Goal: Navigation & Orientation: Find specific page/section

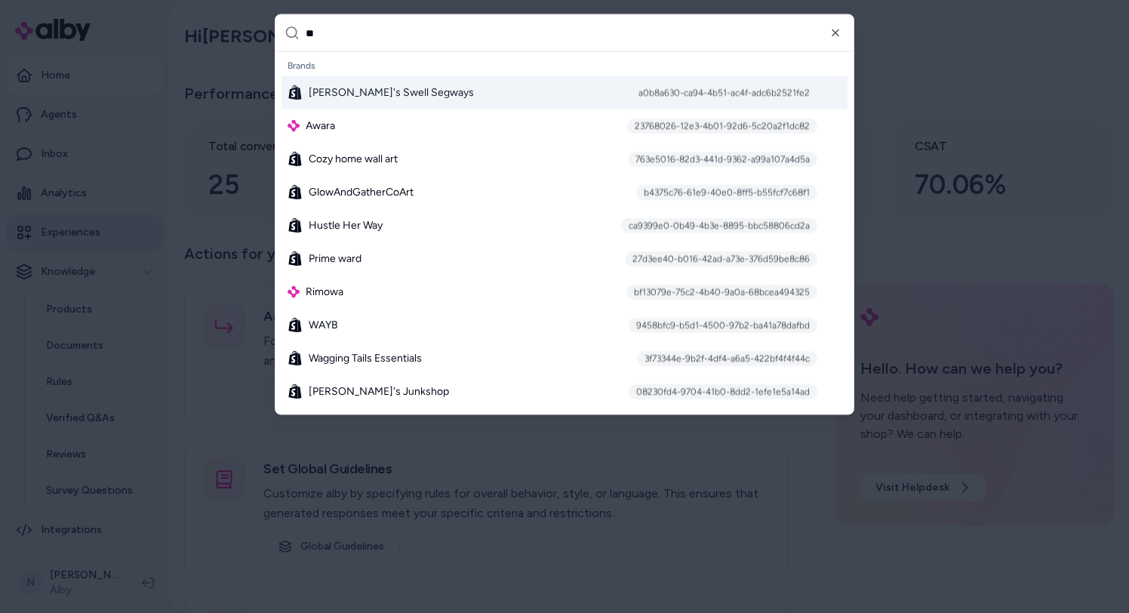
type input "***"
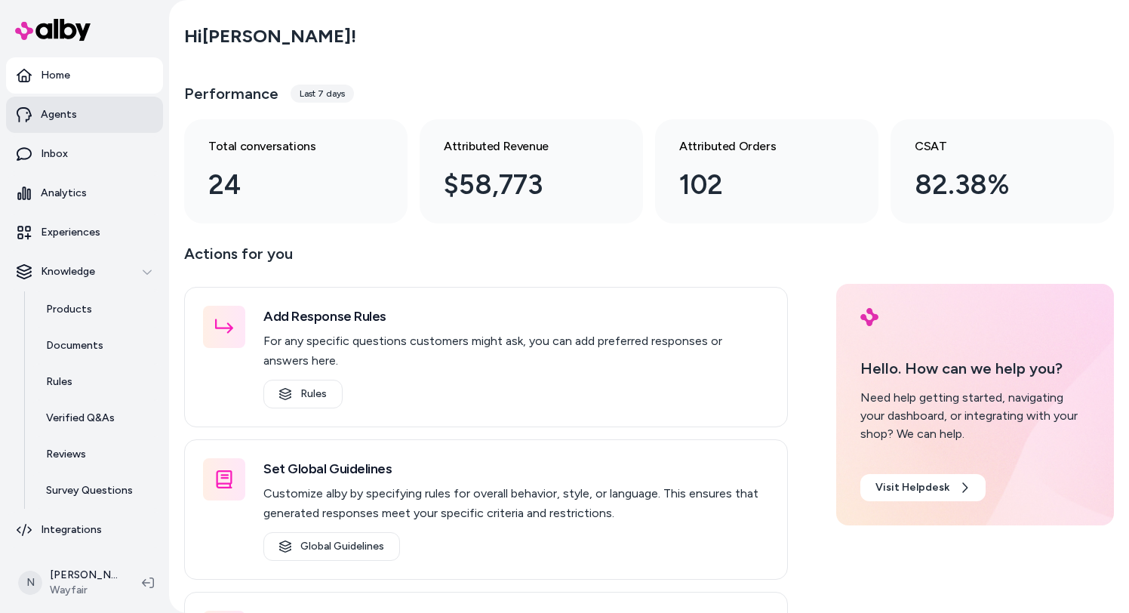
click at [83, 115] on link "Agents" at bounding box center [84, 115] width 157 height 36
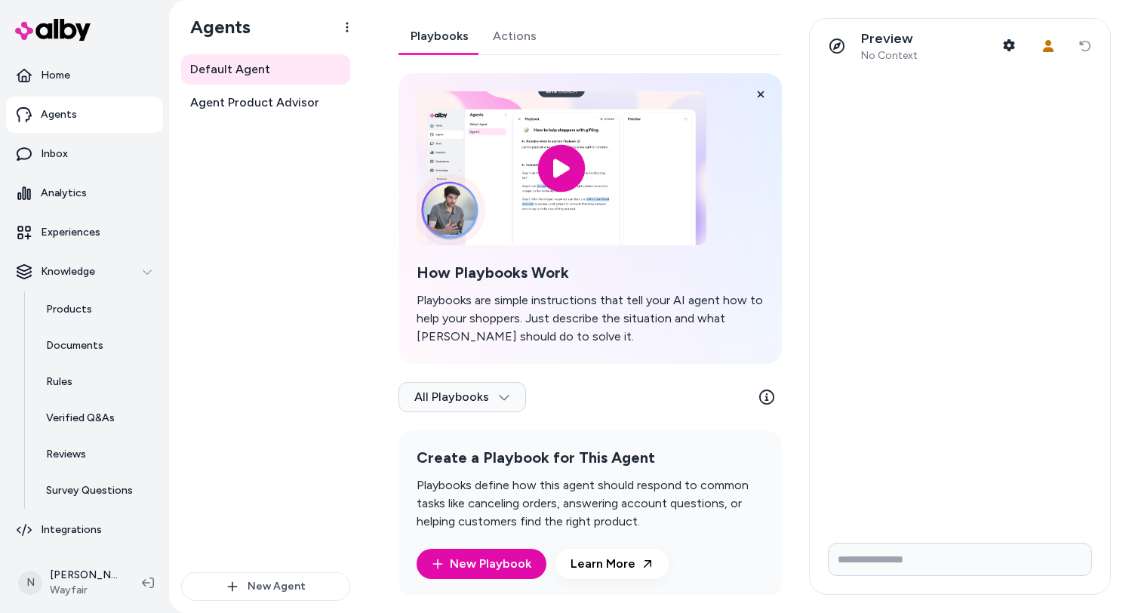
click at [490, 30] on link "Actions" at bounding box center [515, 36] width 68 height 36
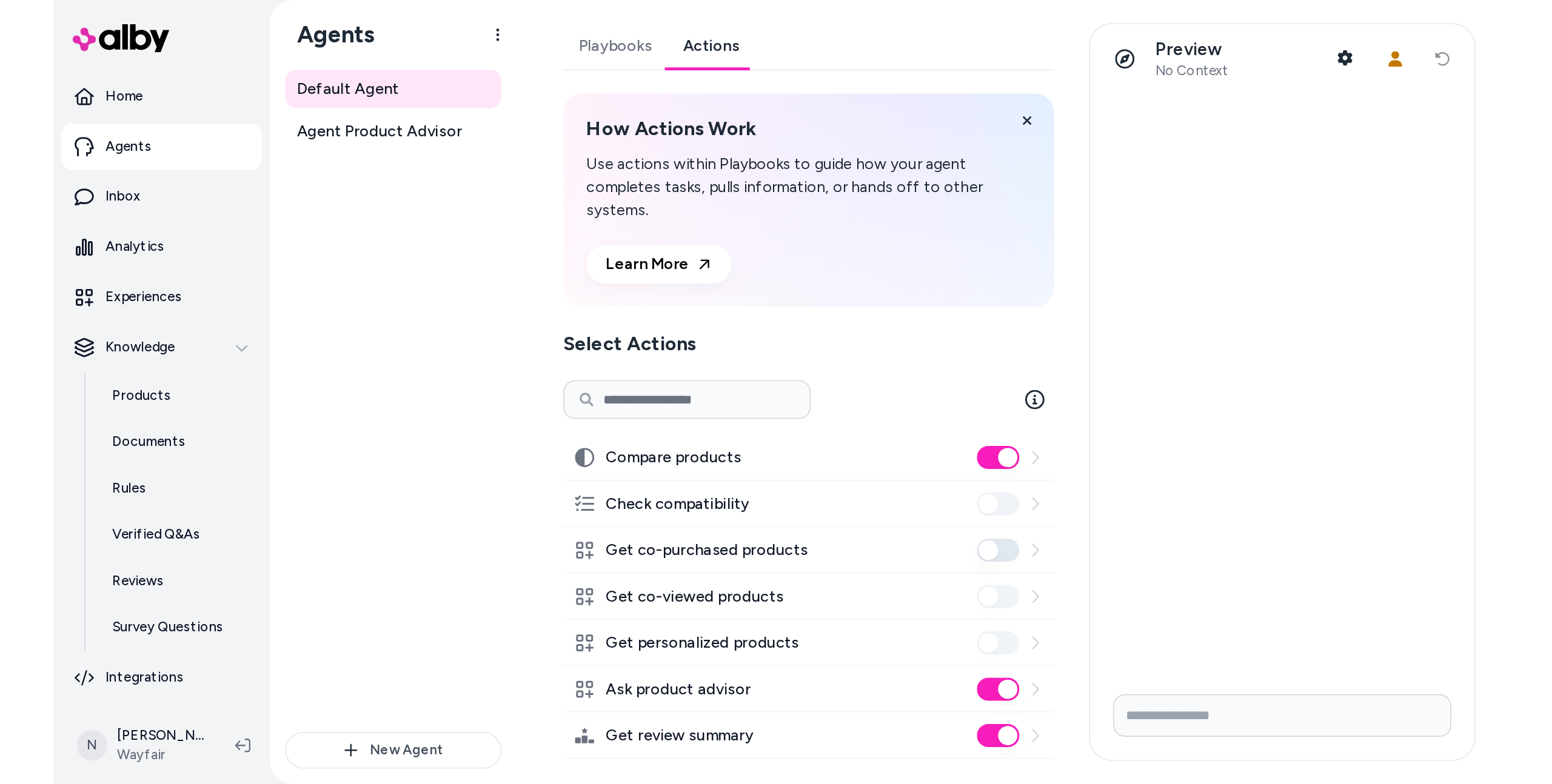
scroll to position [14, 0]
